Goal: Task Accomplishment & Management: Complete application form

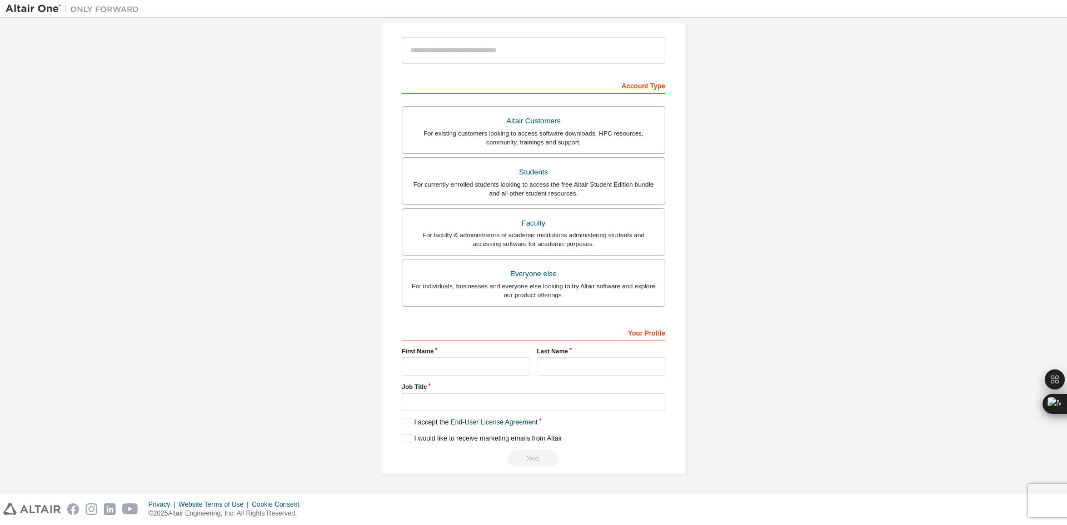
scroll to position [125, 0]
click at [435, 364] on input "text" at bounding box center [466, 366] width 128 height 18
type input "*****"
click at [546, 361] on input "text" at bounding box center [601, 366] width 128 height 18
click at [554, 162] on label "Students For currently enrolled students looking to access the free Altair Stud…" at bounding box center [534, 181] width 264 height 48
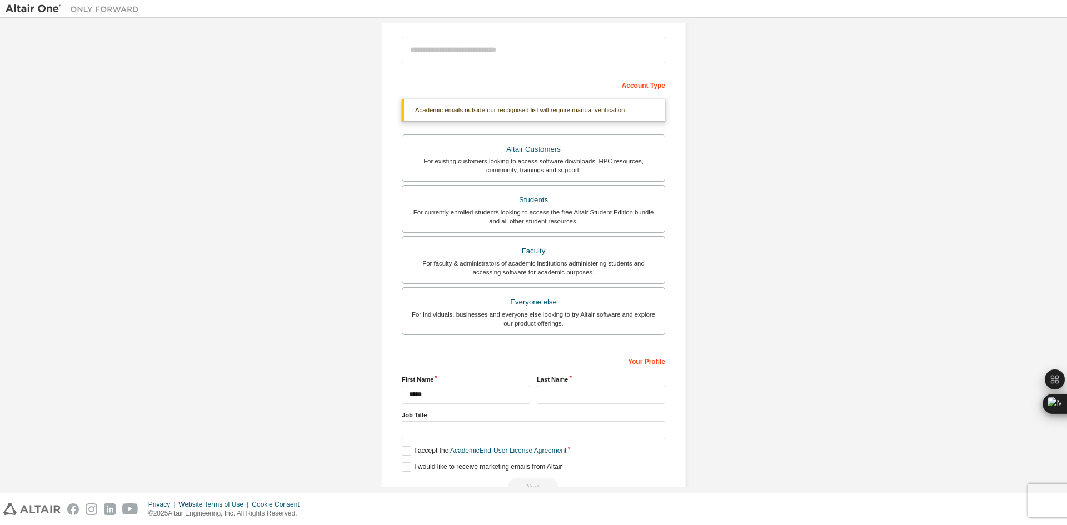
scroll to position [153, 0]
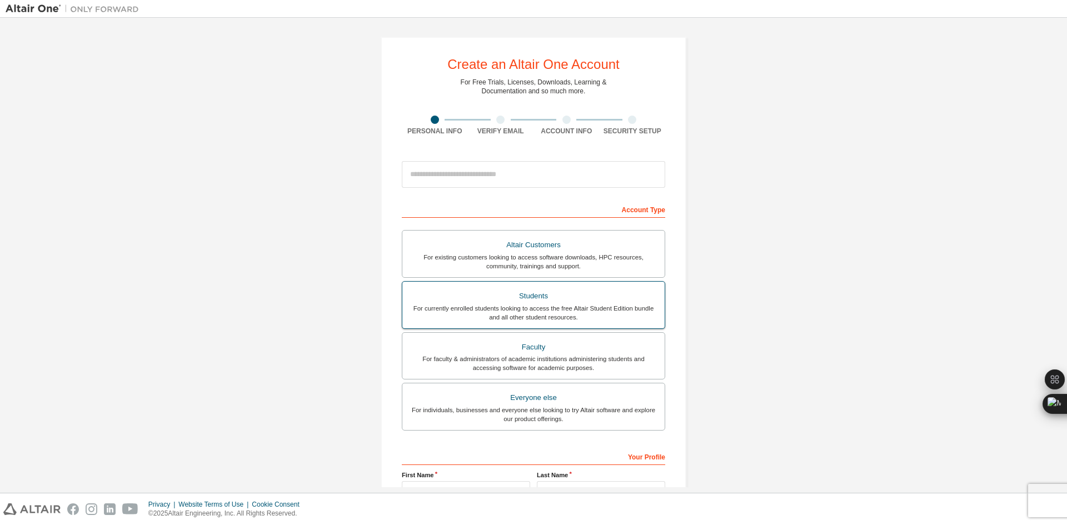
click at [526, 296] on div "Students" at bounding box center [533, 297] width 249 height 16
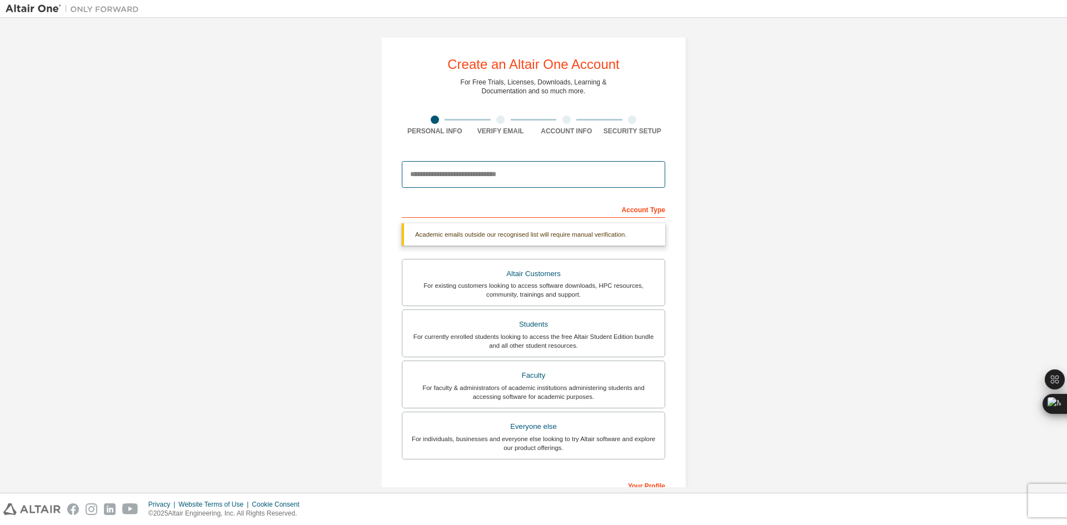
click at [513, 170] on input "email" at bounding box center [534, 174] width 264 height 27
type input "**********"
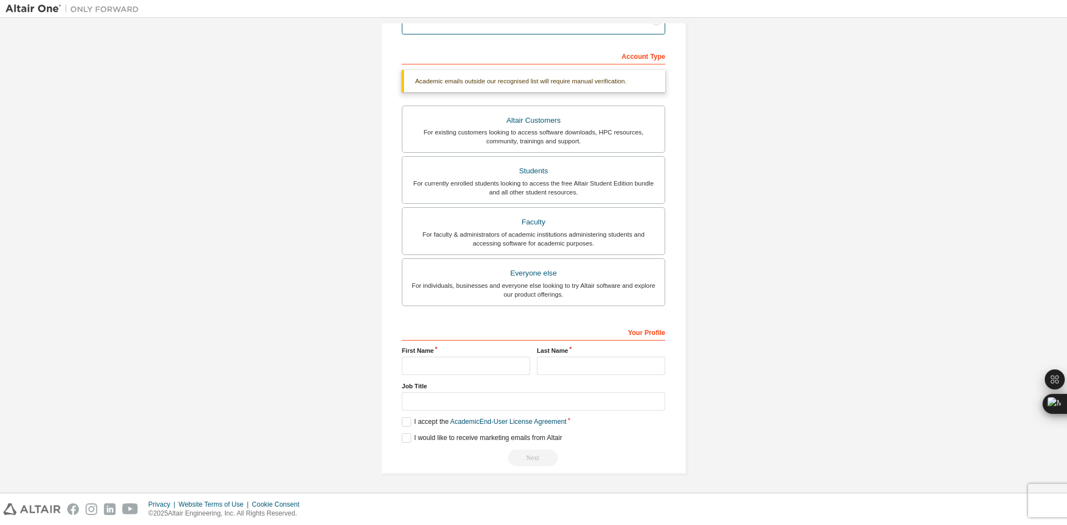
scroll to position [125, 0]
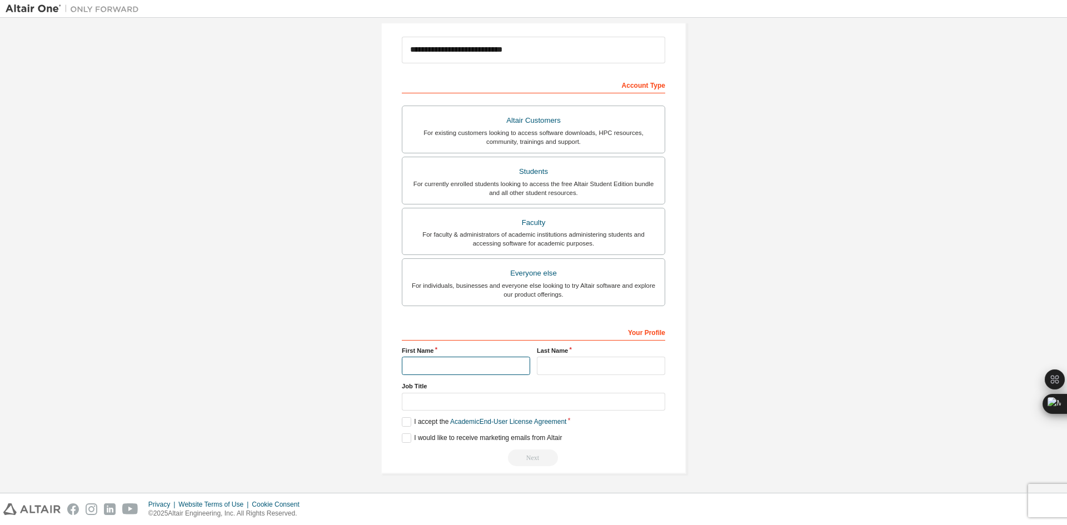
click at [506, 357] on input "text" at bounding box center [466, 366] width 128 height 18
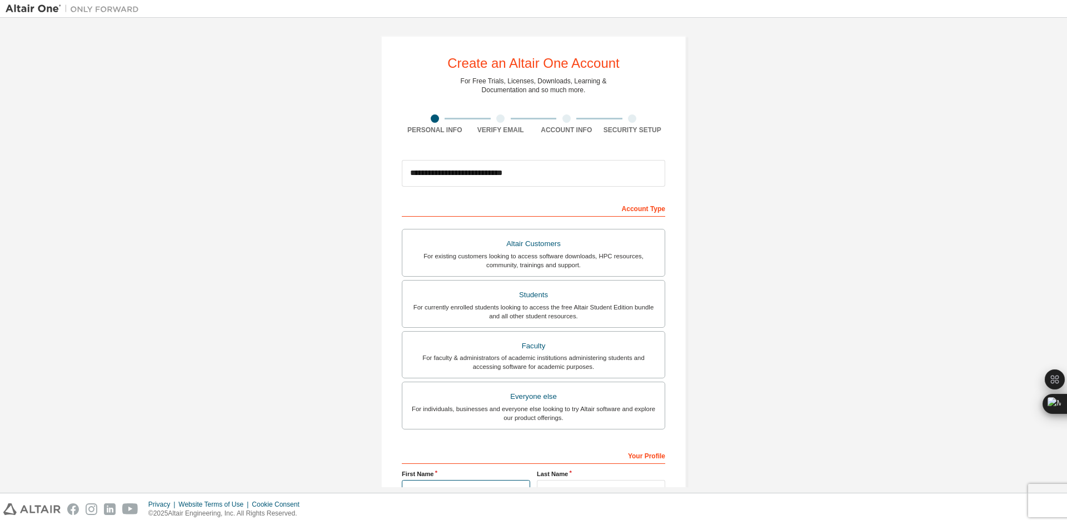
scroll to position [0, 0]
click at [573, 175] on input "**********" at bounding box center [534, 174] width 264 height 27
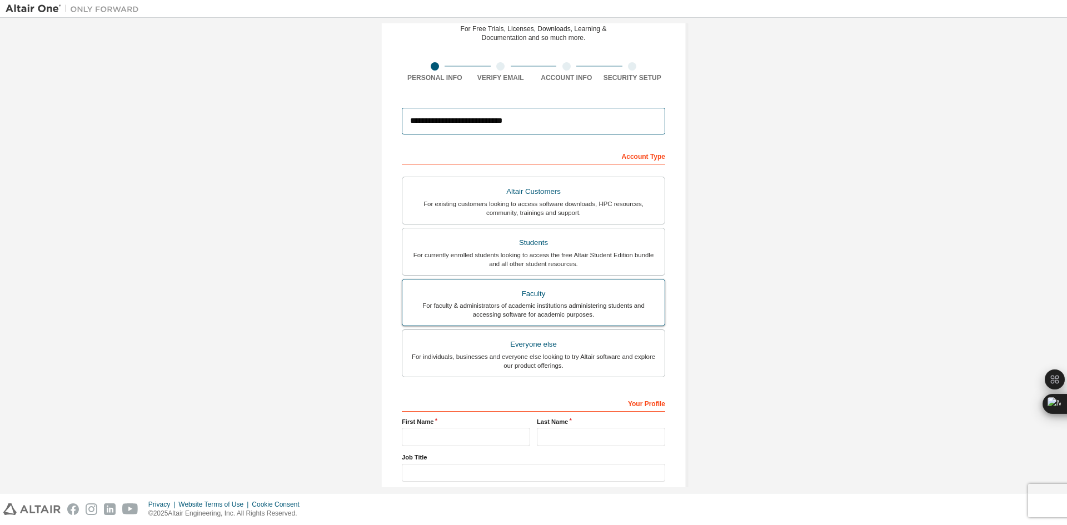
scroll to position [125, 0]
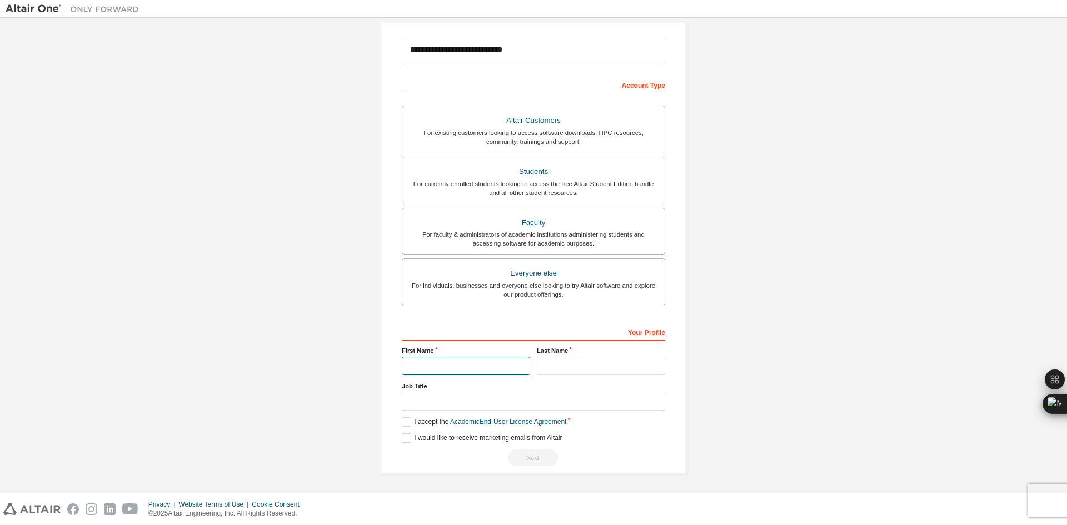
click at [484, 362] on input "text" at bounding box center [466, 366] width 128 height 18
type input "********"
click at [544, 367] on input "text" at bounding box center [601, 366] width 128 height 18
type input "*********"
click at [402, 425] on label "I accept the Academic End-User License Agreement" at bounding box center [484, 422] width 165 height 9
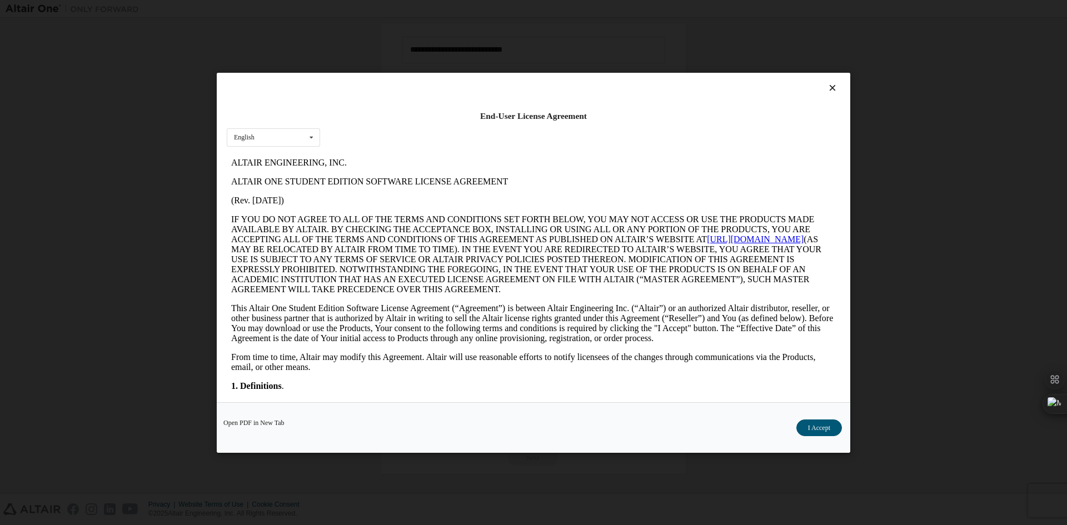
scroll to position [0, 0]
click at [815, 424] on button "I Accept" at bounding box center [820, 427] width 46 height 17
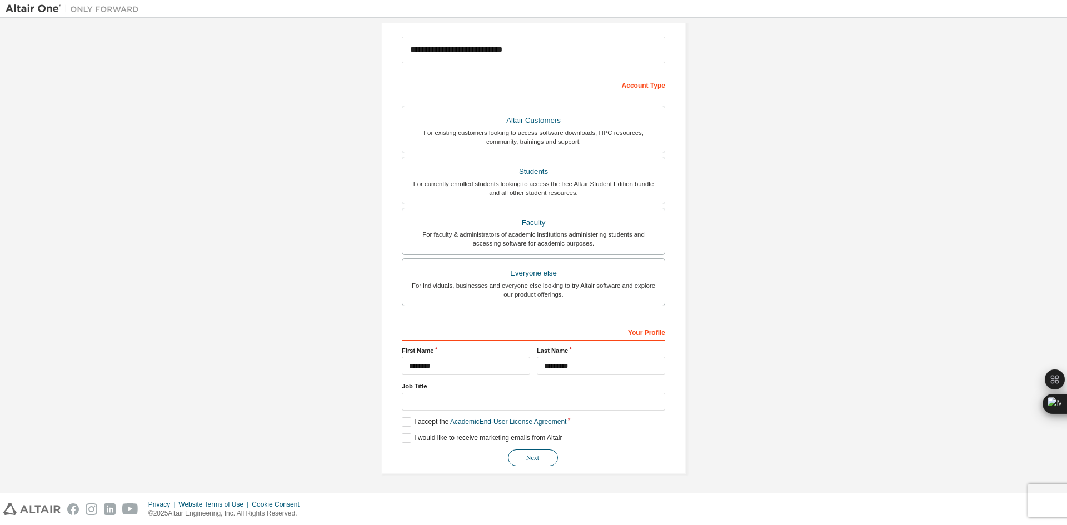
click at [515, 455] on button "Next" at bounding box center [533, 458] width 50 height 17
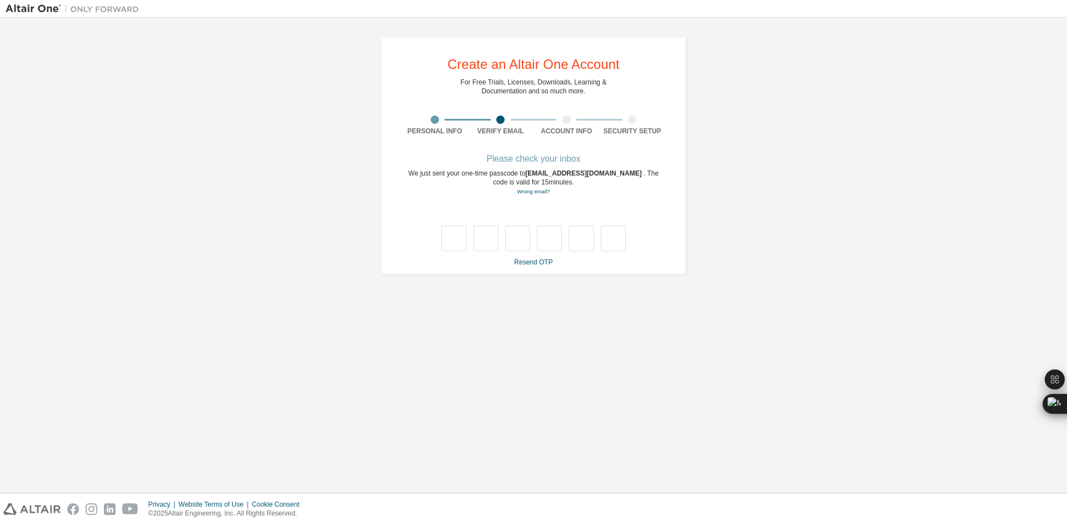
type input "*"
click at [486, 240] on input "*" at bounding box center [486, 239] width 25 height 26
click at [459, 240] on input "*" at bounding box center [453, 239] width 25 height 26
click at [459, 240] on input "text" at bounding box center [453, 239] width 25 height 26
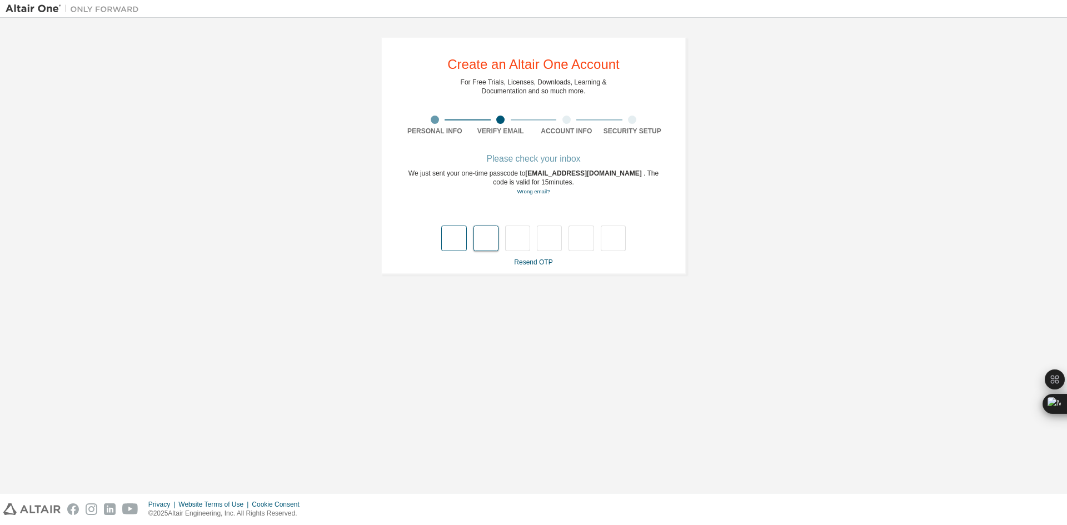
type input "*"
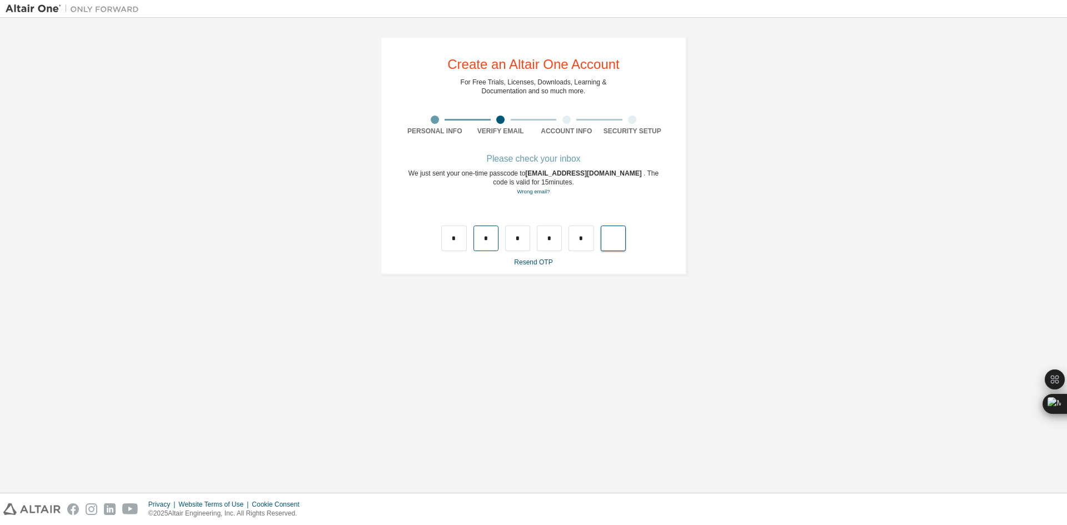
type input "*"
